Goal: Check status: Check status

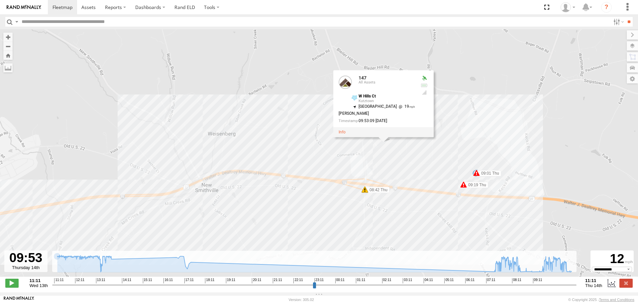
select select "**********"
click at [61, 6] on span at bounding box center [62, 7] width 20 height 6
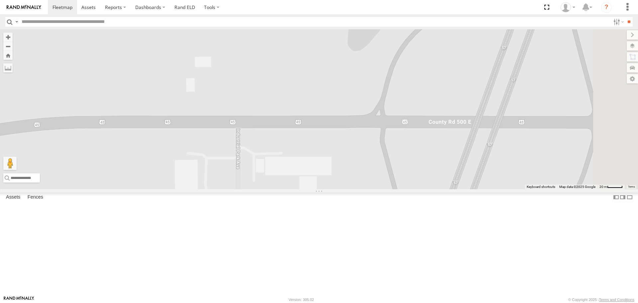
drag, startPoint x: 466, startPoint y: 212, endPoint x: 461, endPoint y: 168, distance: 44.1
click at [461, 168] on div "148 151 150 144 158 not in use 159 143 157" at bounding box center [319, 108] width 638 height 159
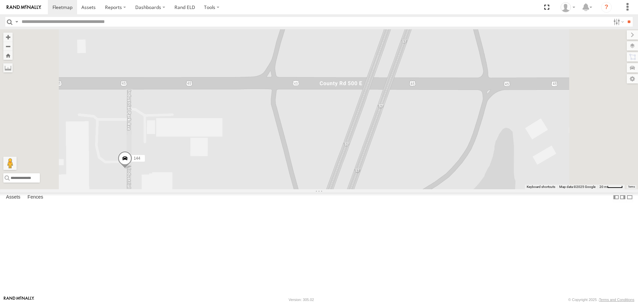
click at [0, 0] on span at bounding box center [0, 0] width 0 height 0
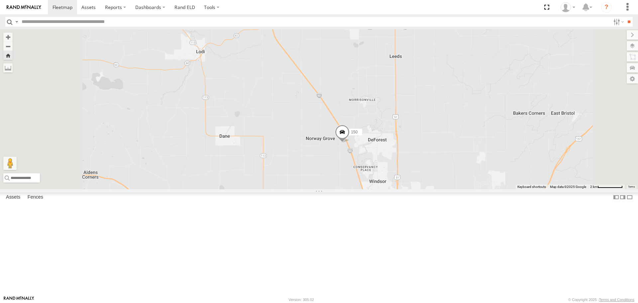
scroll to position [33, 0]
click at [0, 0] on span at bounding box center [0, 0] width 0 height 0
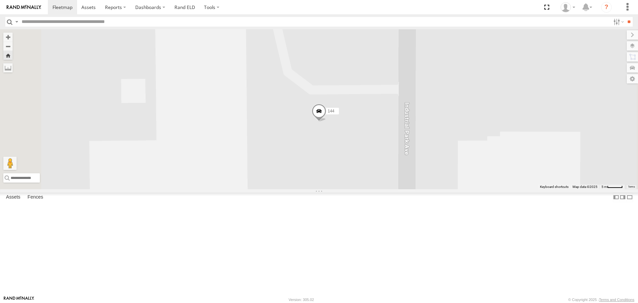
click at [326, 122] on span at bounding box center [319, 113] width 15 height 18
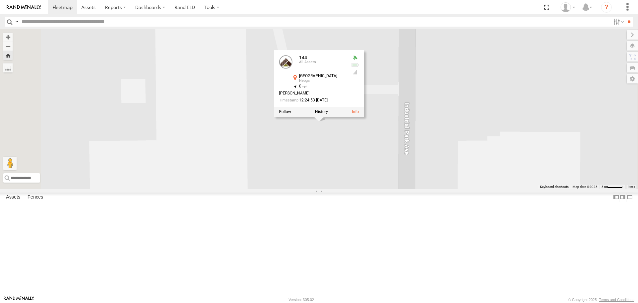
click at [384, 189] on div "144 144 All Assets Industrial Park Ave Neoga 39.32978 , -88.43779 0 Grant Price…" at bounding box center [319, 108] width 638 height 159
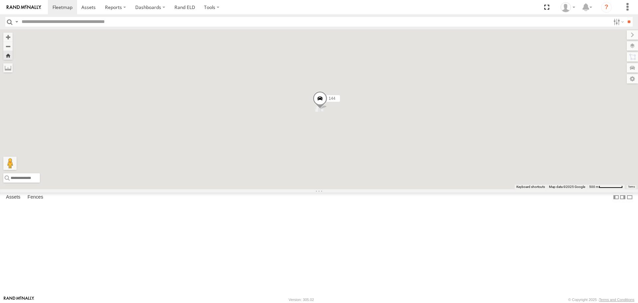
scroll to position [0, 0]
